Goal: Task Accomplishment & Management: Complete application form

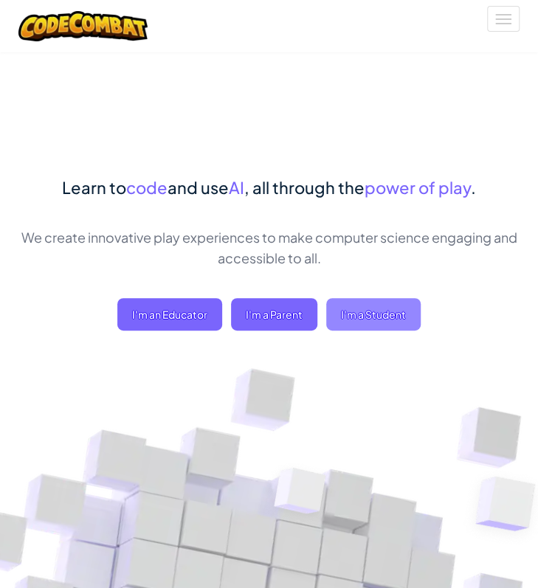
click at [350, 315] on span "I'm a Student" at bounding box center [373, 314] width 94 height 32
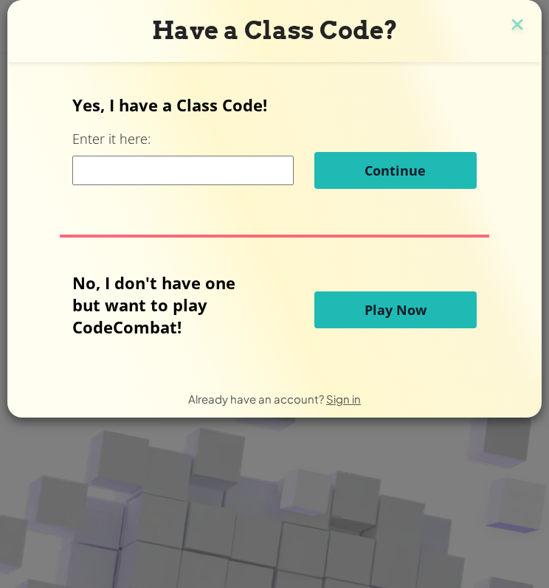
click at [209, 174] on input at bounding box center [182, 170] width 221 height 29
type input "MeanEyeDry"
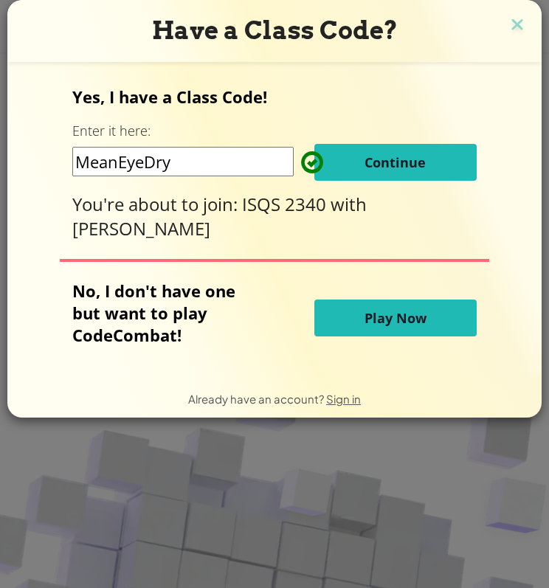
click at [423, 166] on span "Continue" at bounding box center [394, 162] width 61 height 18
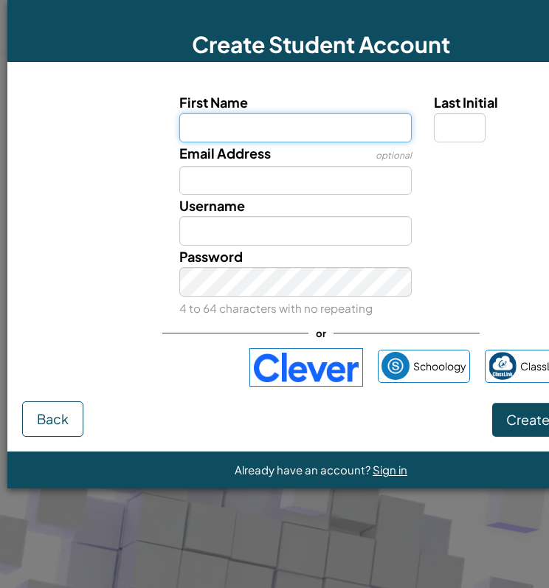
scroll to position [0, 93]
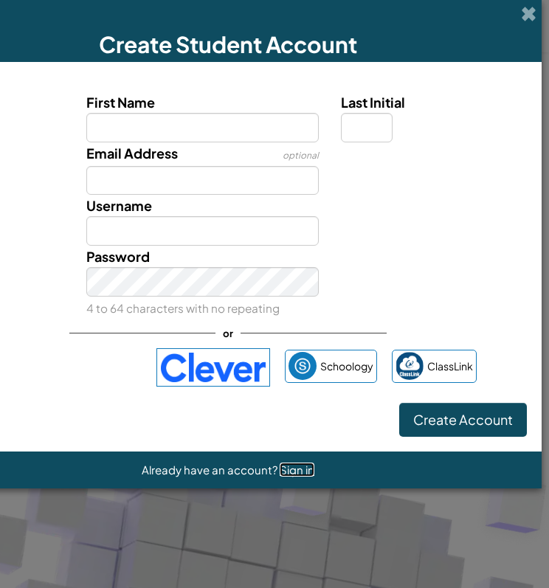
click at [300, 468] on span "Sign in" at bounding box center [296, 469] width 35 height 14
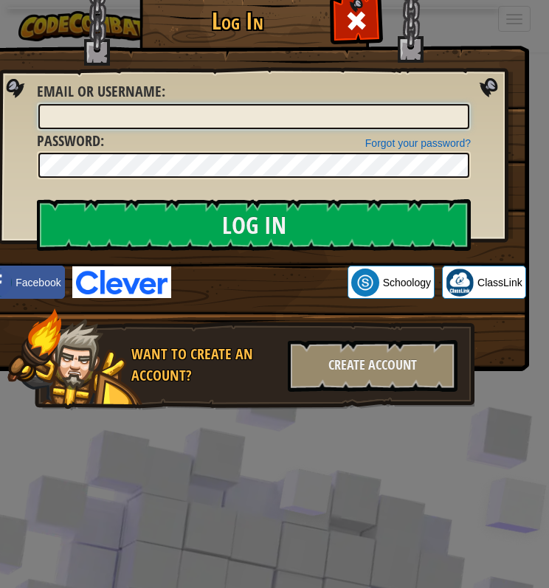
type input "Arobles00"
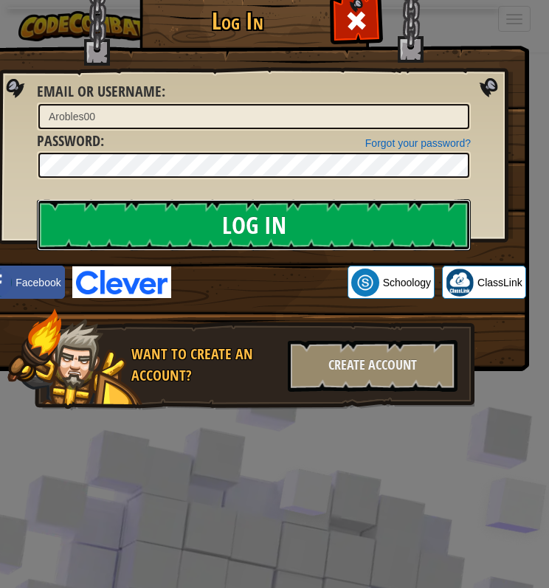
click at [291, 210] on input "Log In" at bounding box center [254, 225] width 434 height 52
